Goal: Information Seeking & Learning: Learn about a topic

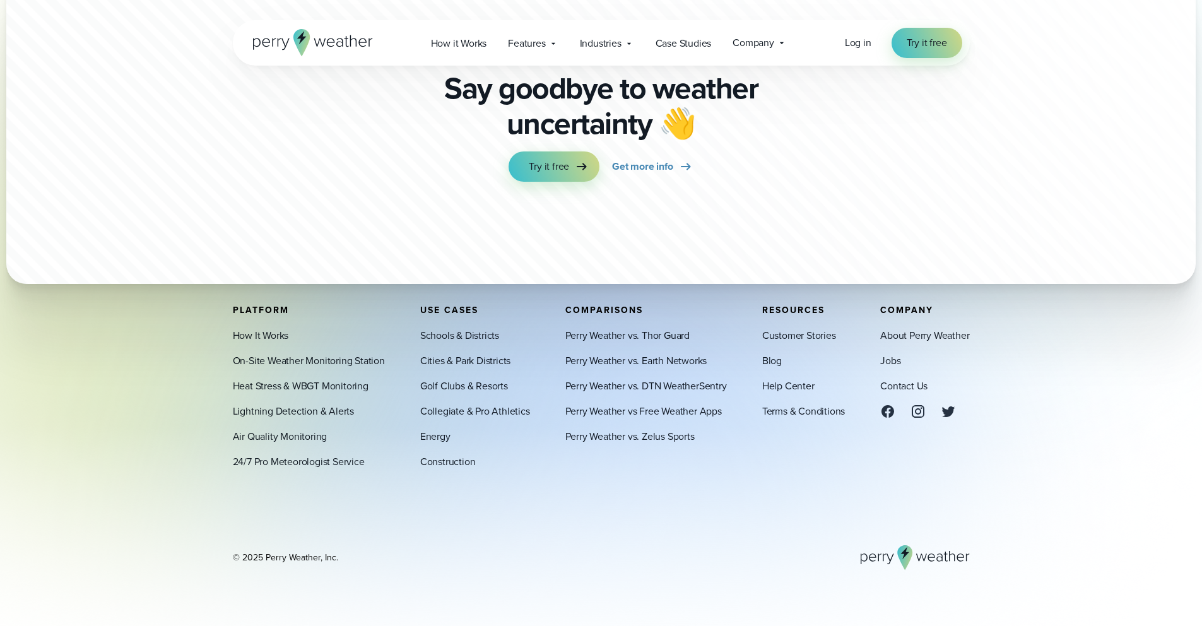
scroll to position [7118, 0]
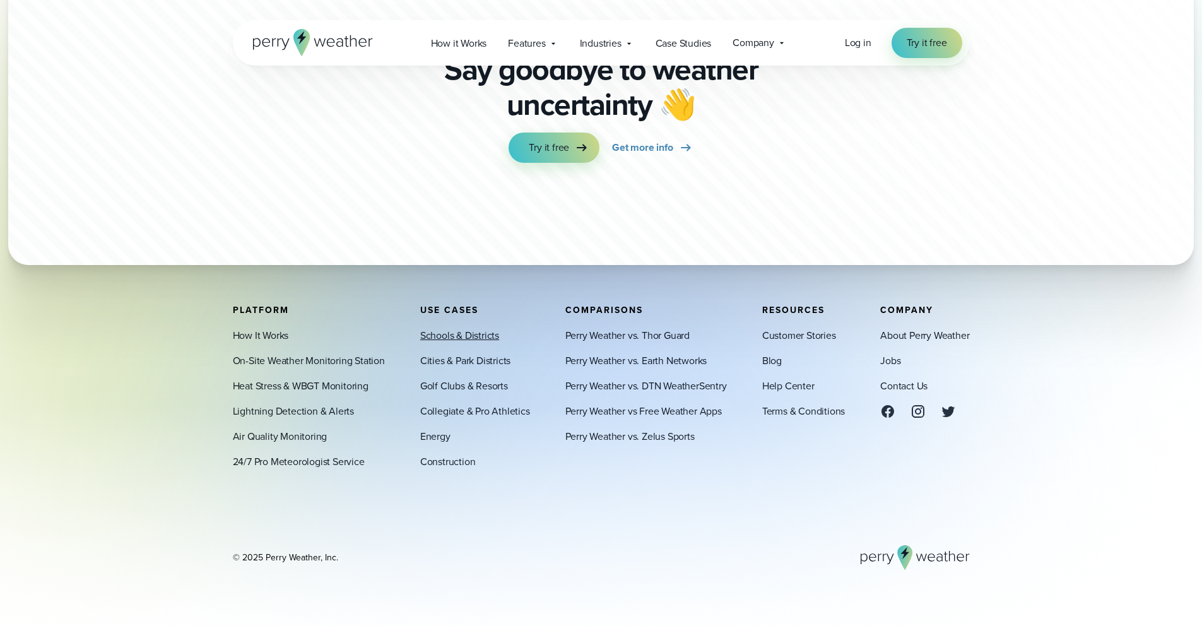
click at [469, 339] on link "Schools & Districts" at bounding box center [459, 335] width 79 height 15
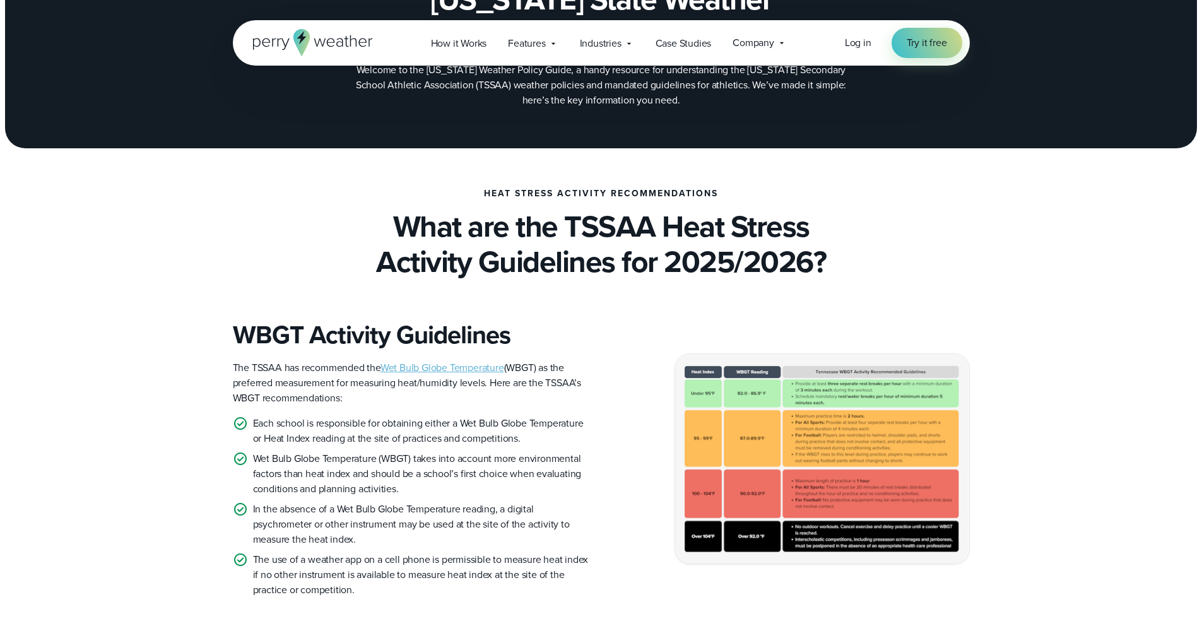
scroll to position [198, 0]
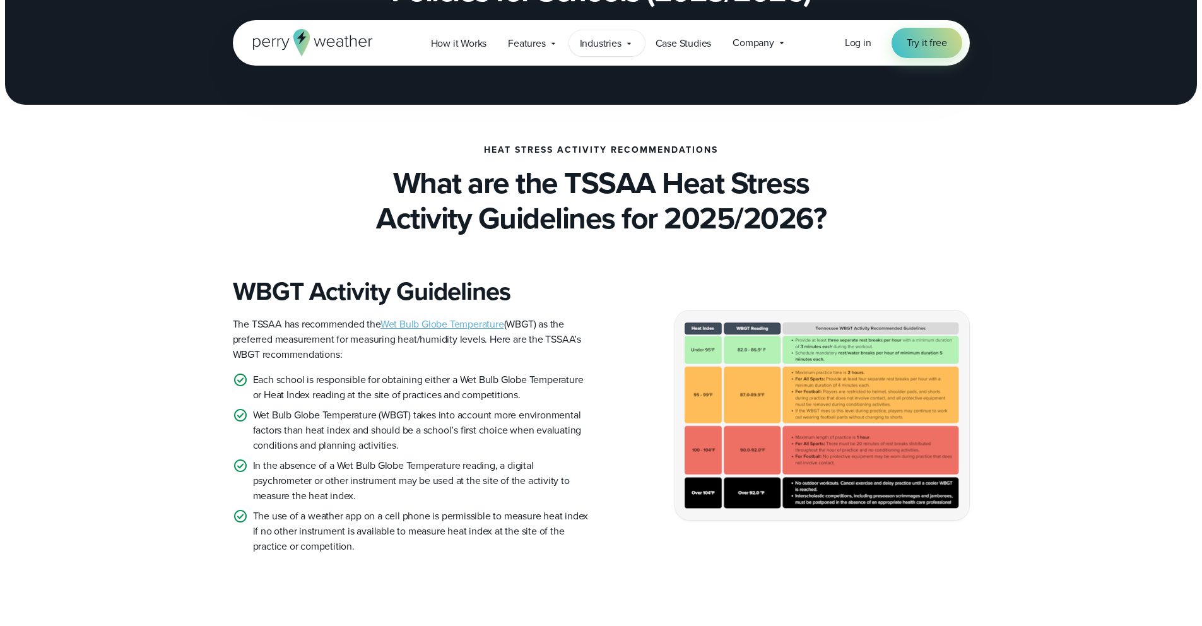
click at [615, 45] on span "Industries" at bounding box center [601, 43] width 42 height 15
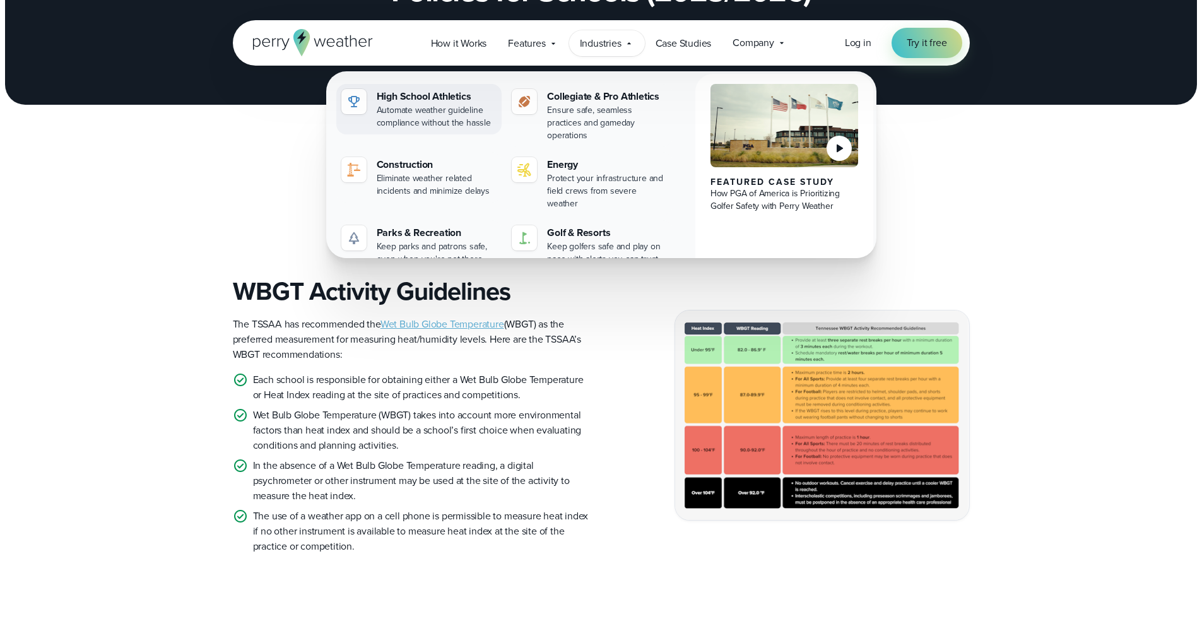
click at [455, 100] on div "High School Athletics" at bounding box center [437, 96] width 121 height 15
